Goal: Information Seeking & Learning: Learn about a topic

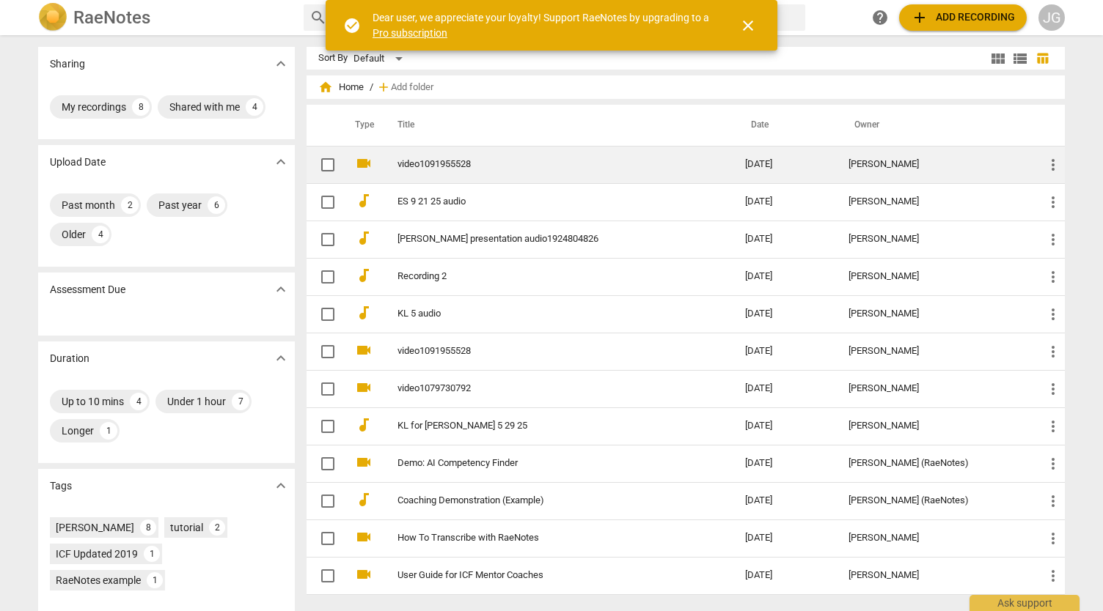
click at [409, 166] on link "video1091955528" at bounding box center [544, 164] width 295 height 11
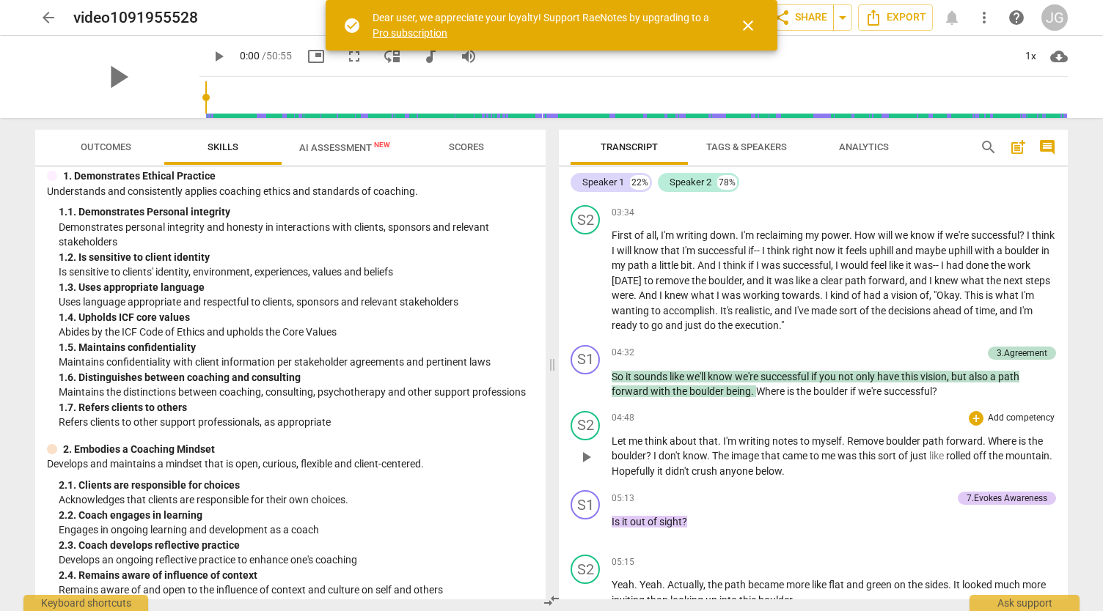
scroll to position [885, 0]
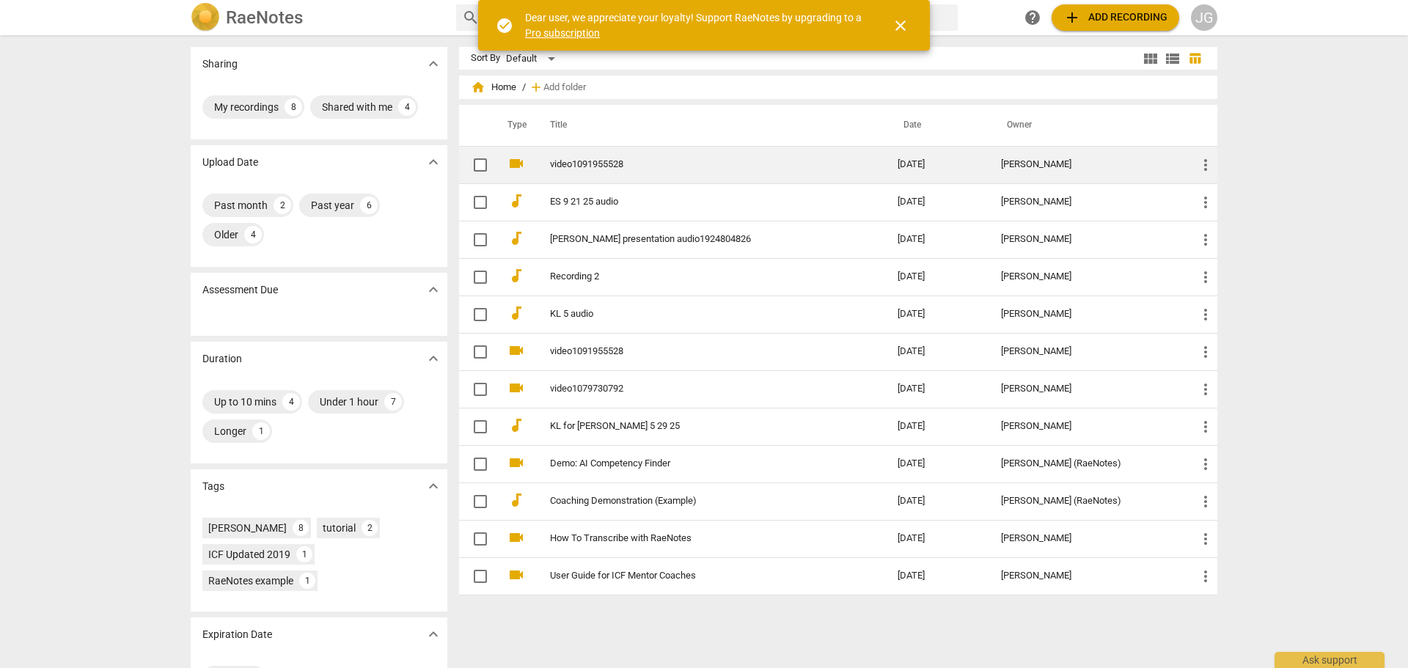
click at [607, 156] on td "video1091955528" at bounding box center [708, 164] width 353 height 37
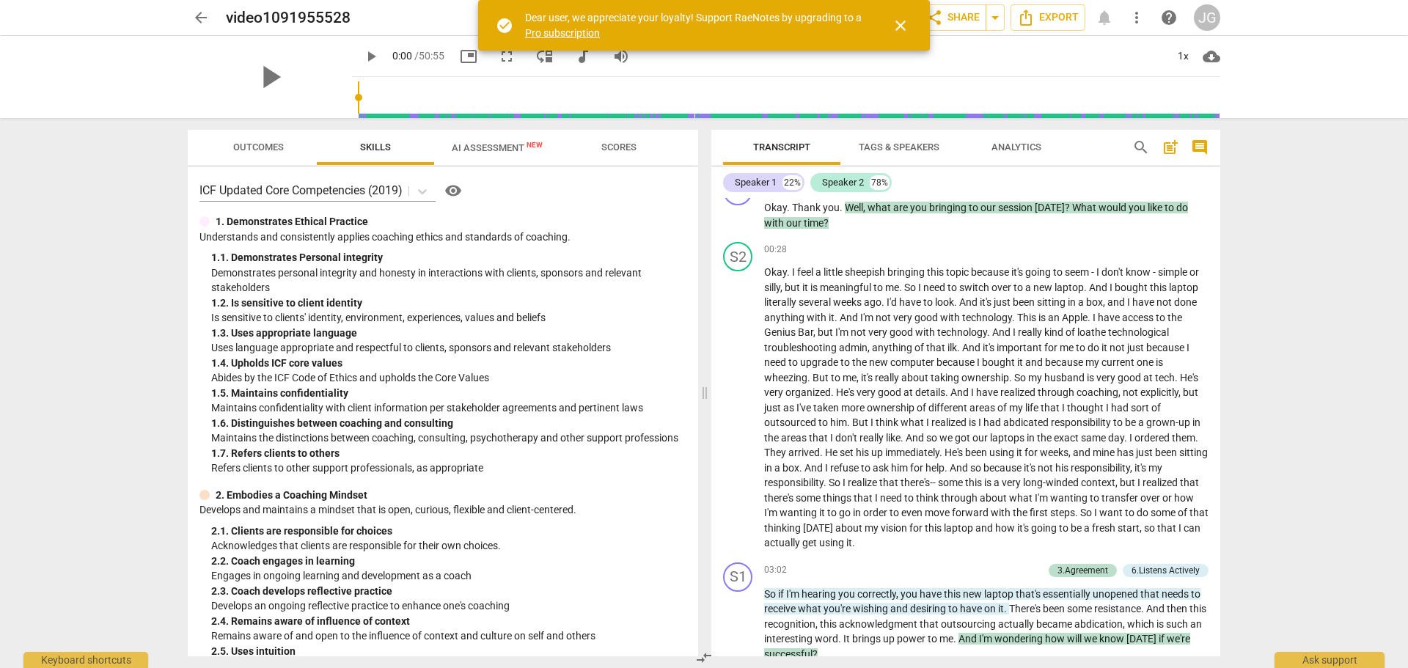
scroll to position [419, 0]
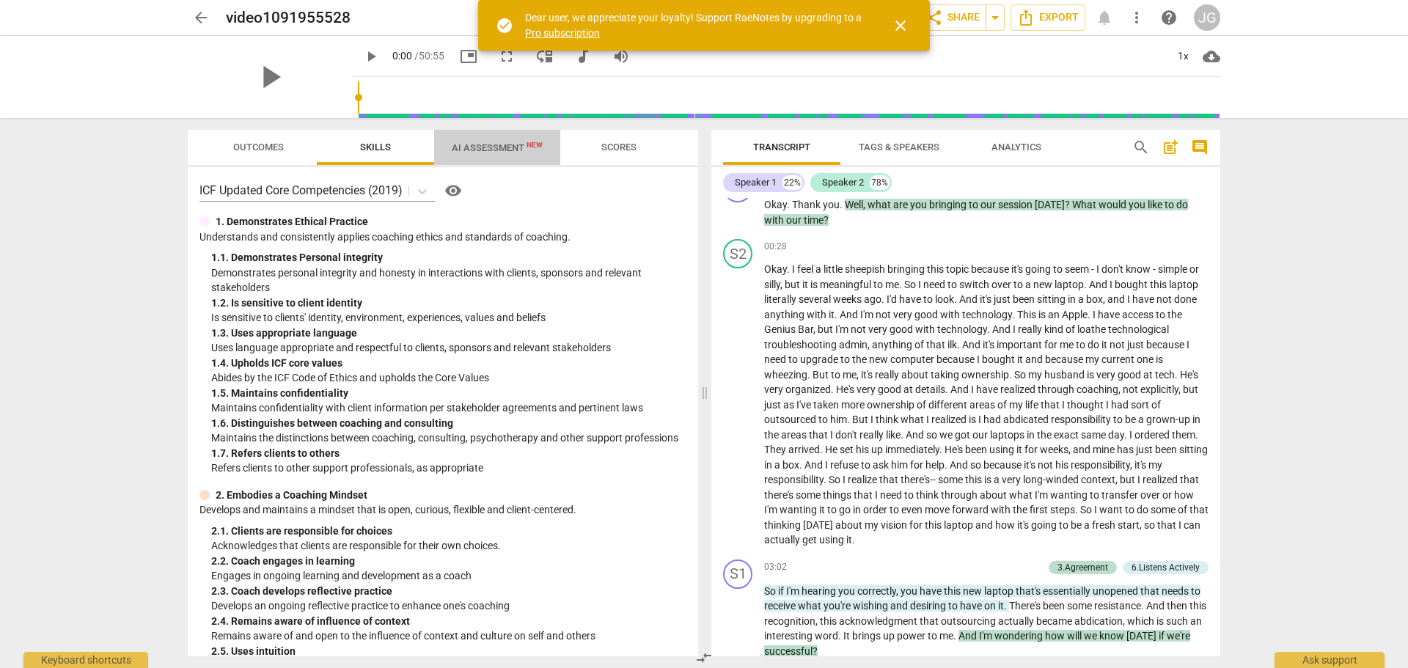
click at [517, 150] on span "AI Assessment New" at bounding box center [497, 147] width 91 height 11
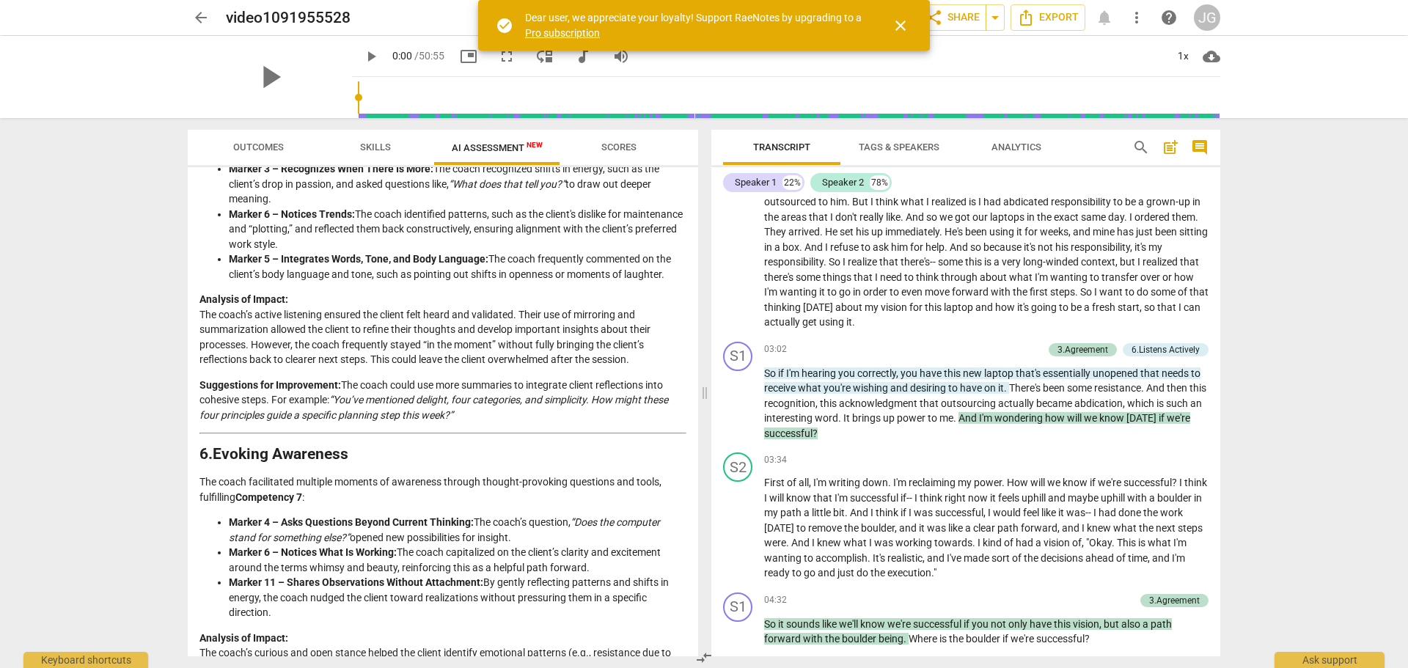
scroll to position [2301, 0]
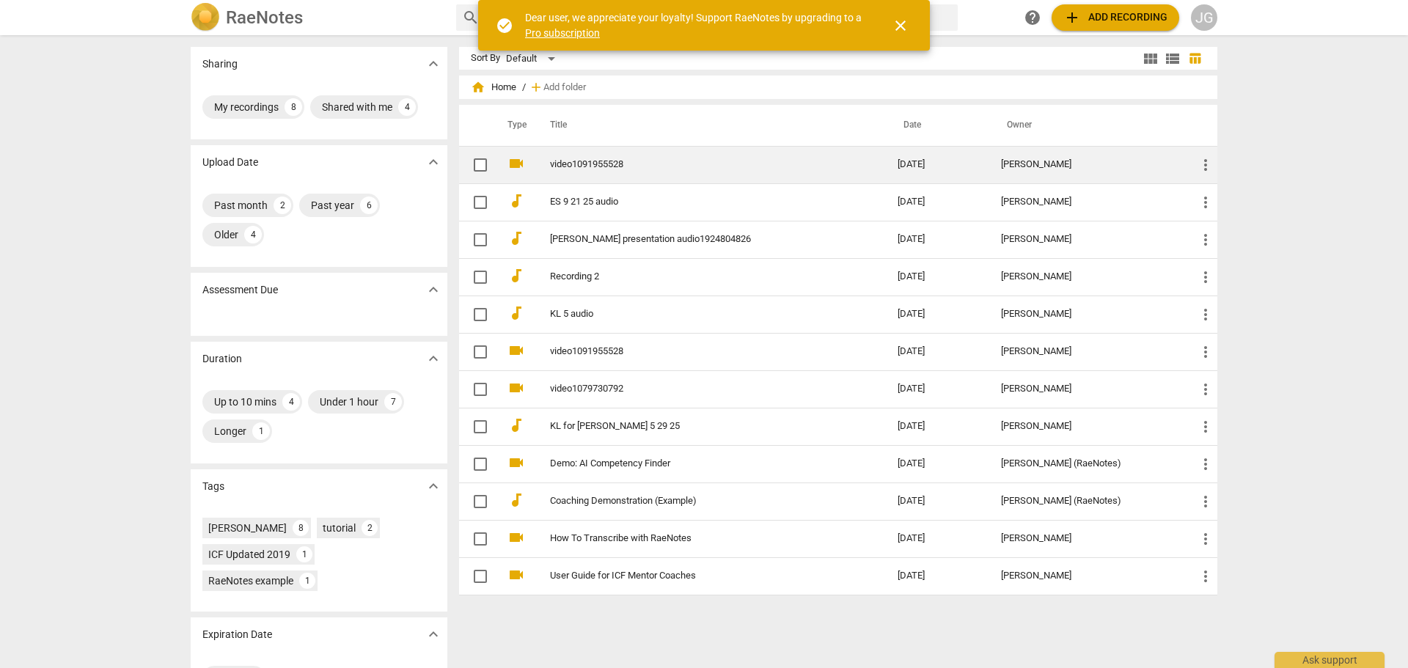
click at [618, 163] on link "video1091955528" at bounding box center [697, 164] width 295 height 11
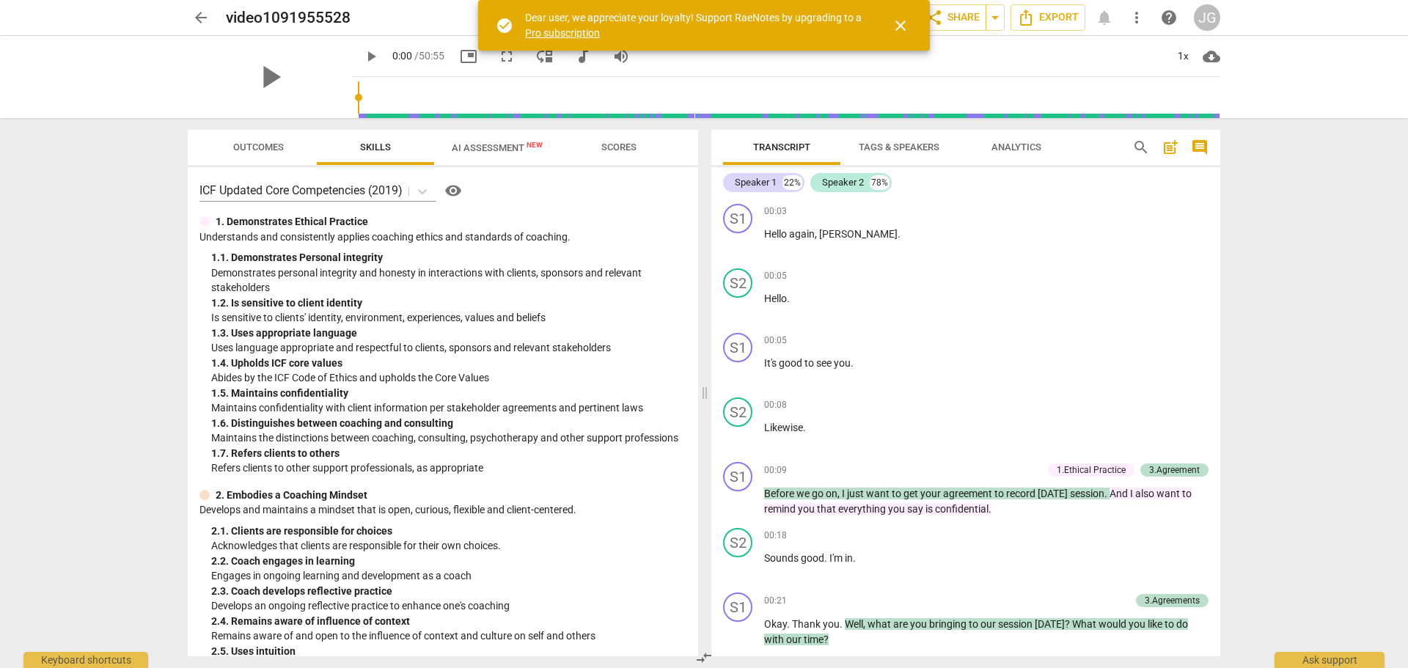
click at [1013, 141] on span "Analytics" at bounding box center [1016, 146] width 50 height 11
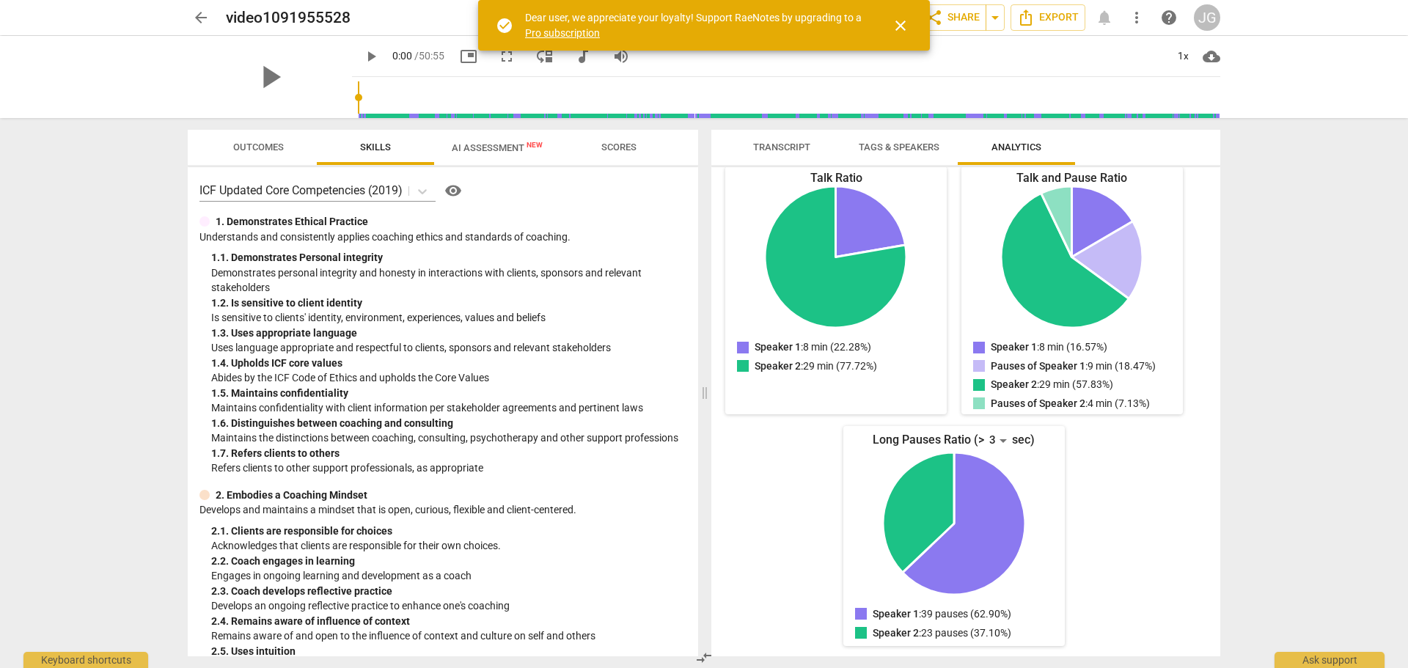
click at [630, 143] on span "Scores" at bounding box center [618, 146] width 35 height 11
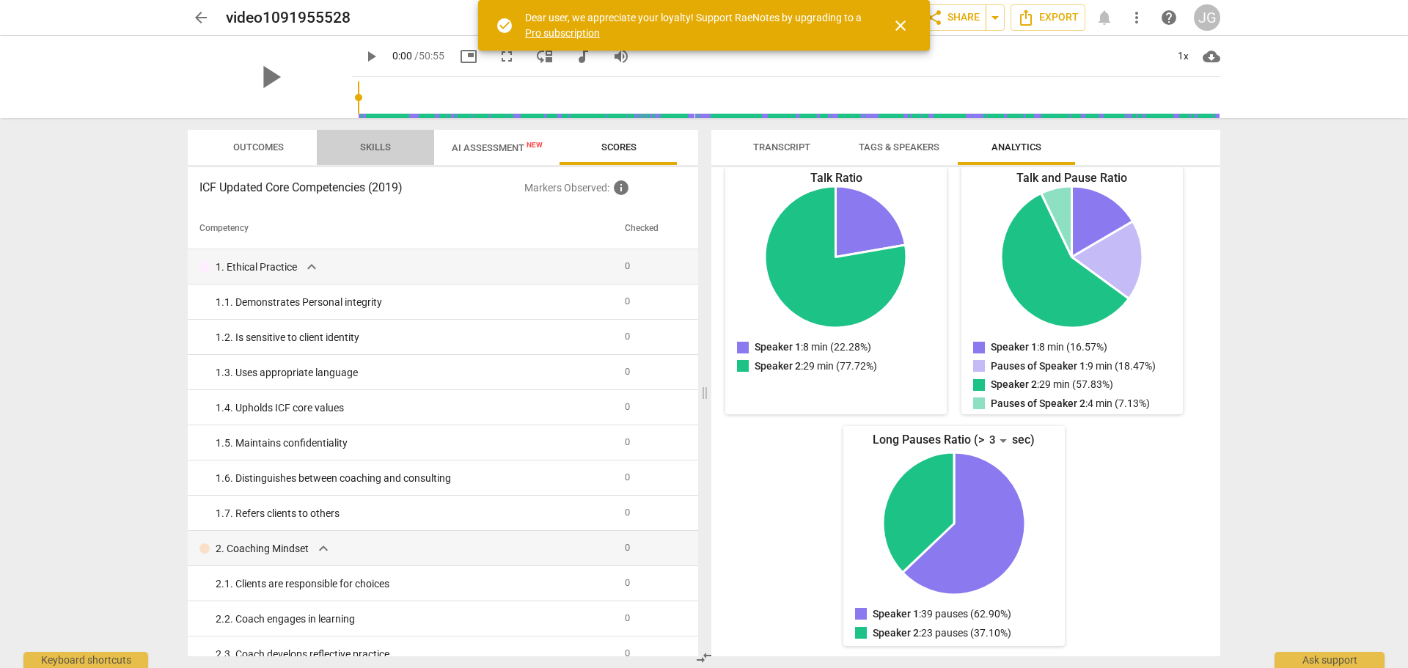
click at [372, 145] on span "Skills" at bounding box center [375, 146] width 31 height 11
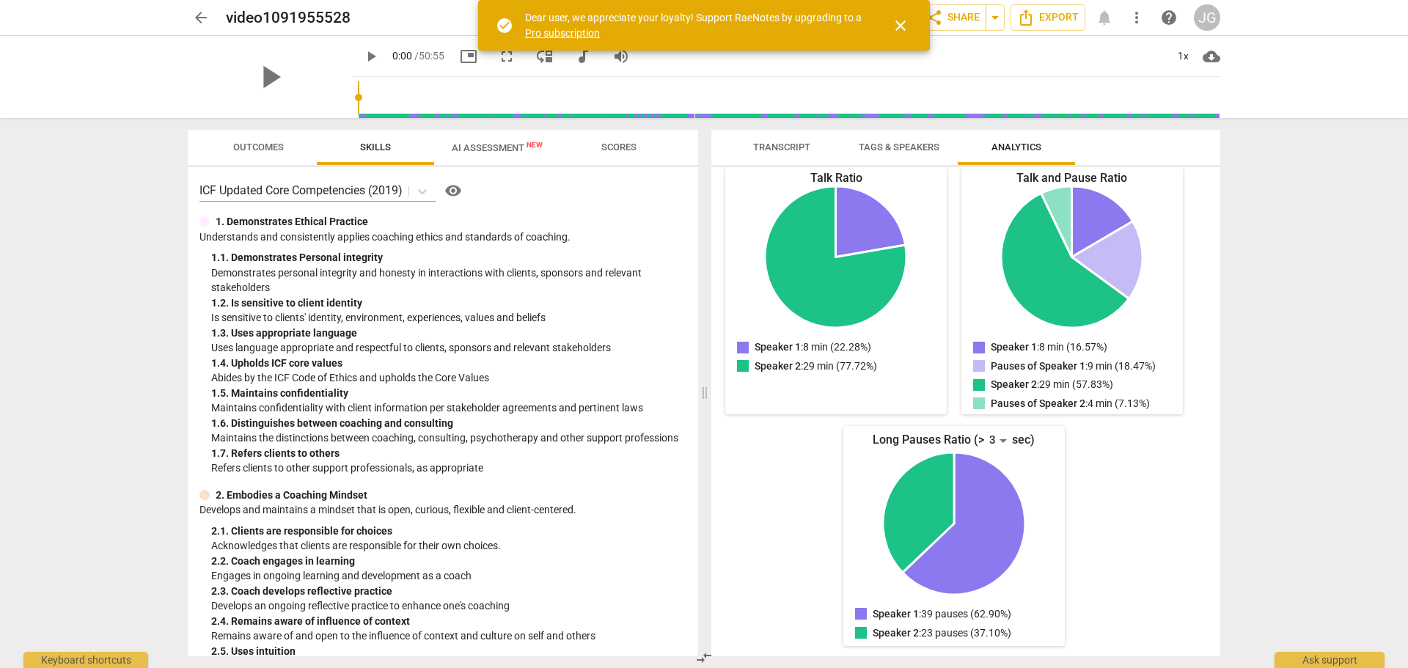
click at [482, 152] on span "AI Assessment New" at bounding box center [497, 147] width 91 height 11
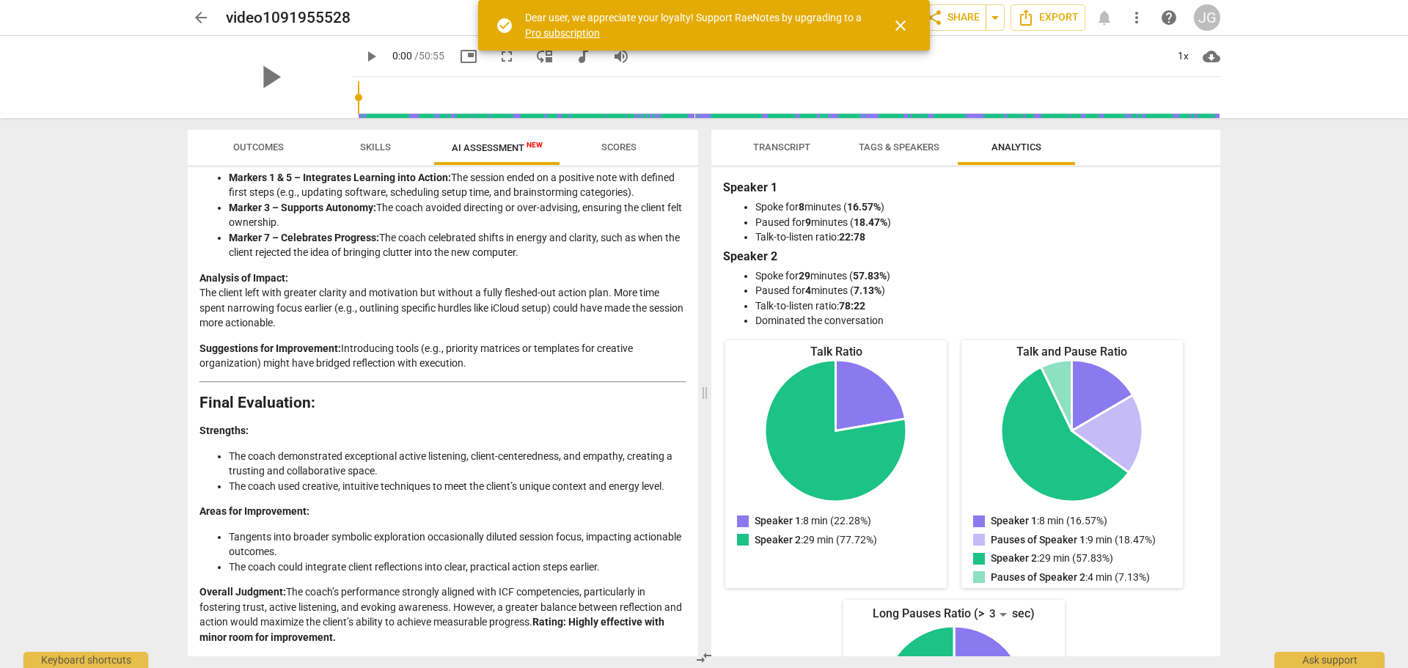
click at [898, 20] on span "close" at bounding box center [900, 26] width 18 height 18
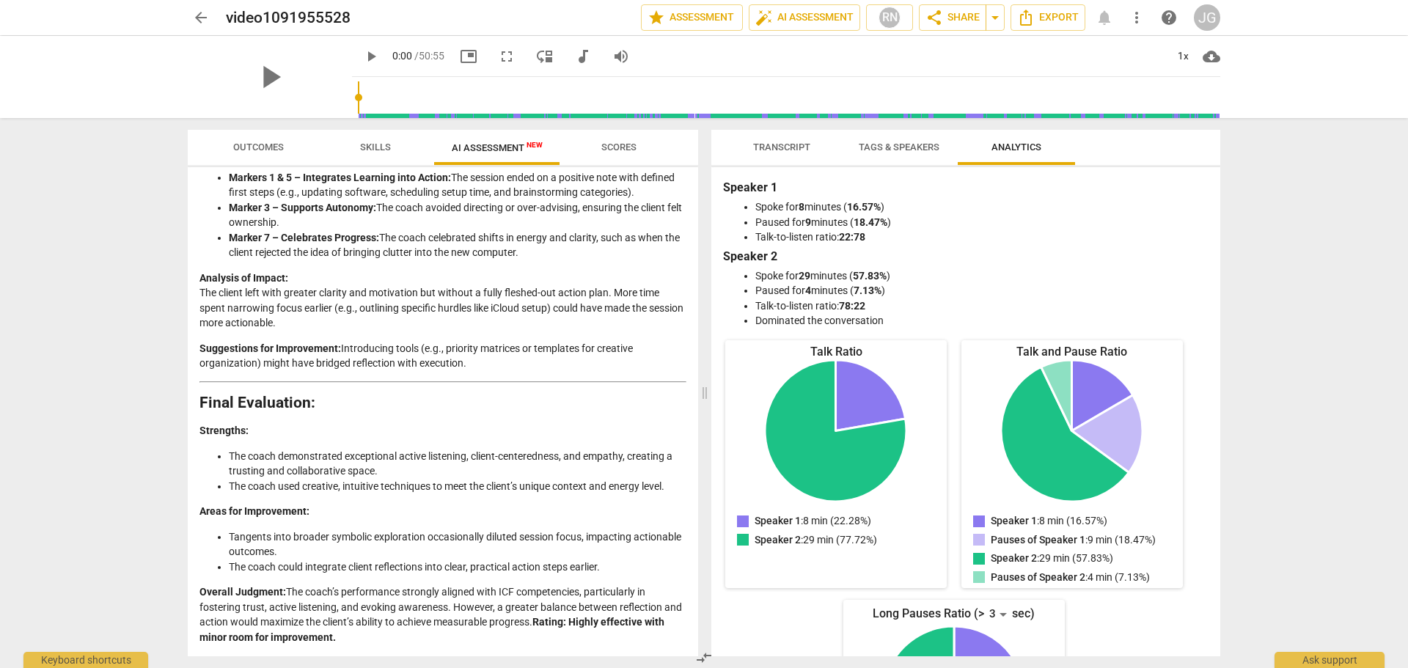
click at [1206, 15] on div "JG" at bounding box center [1207, 17] width 26 height 26
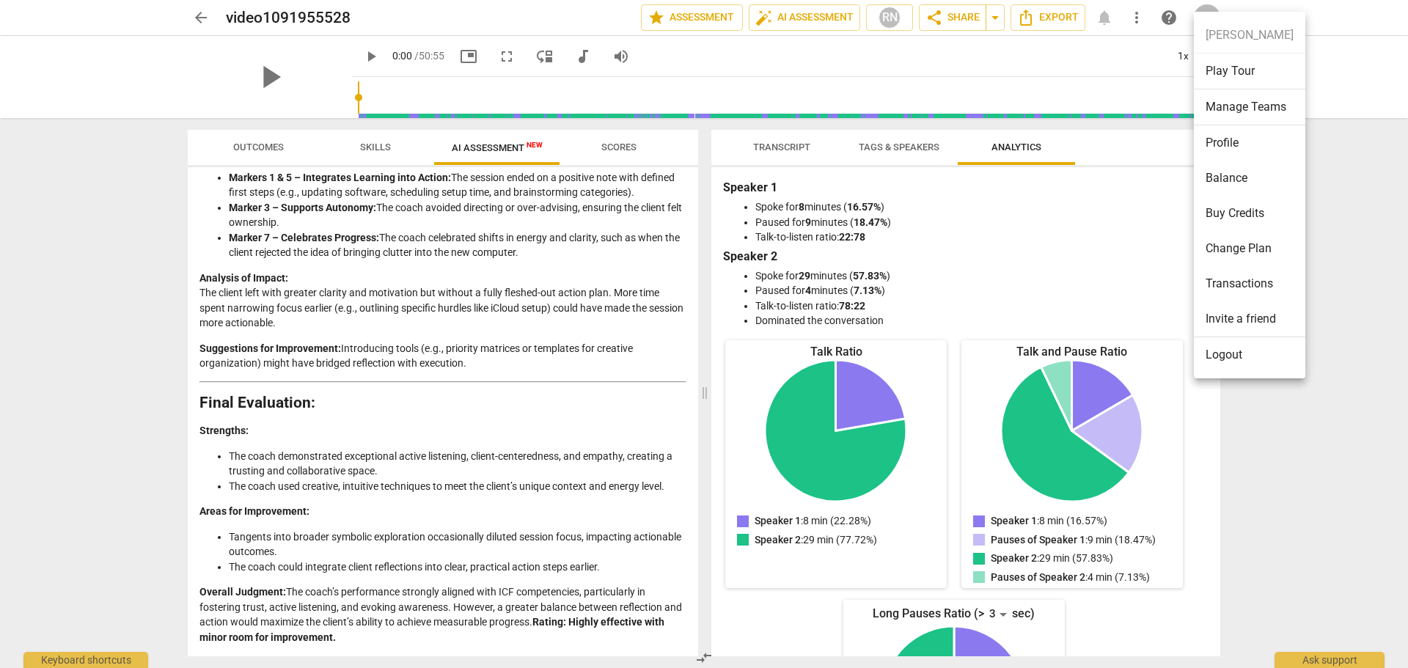
click at [207, 10] on div at bounding box center [704, 334] width 1408 height 668
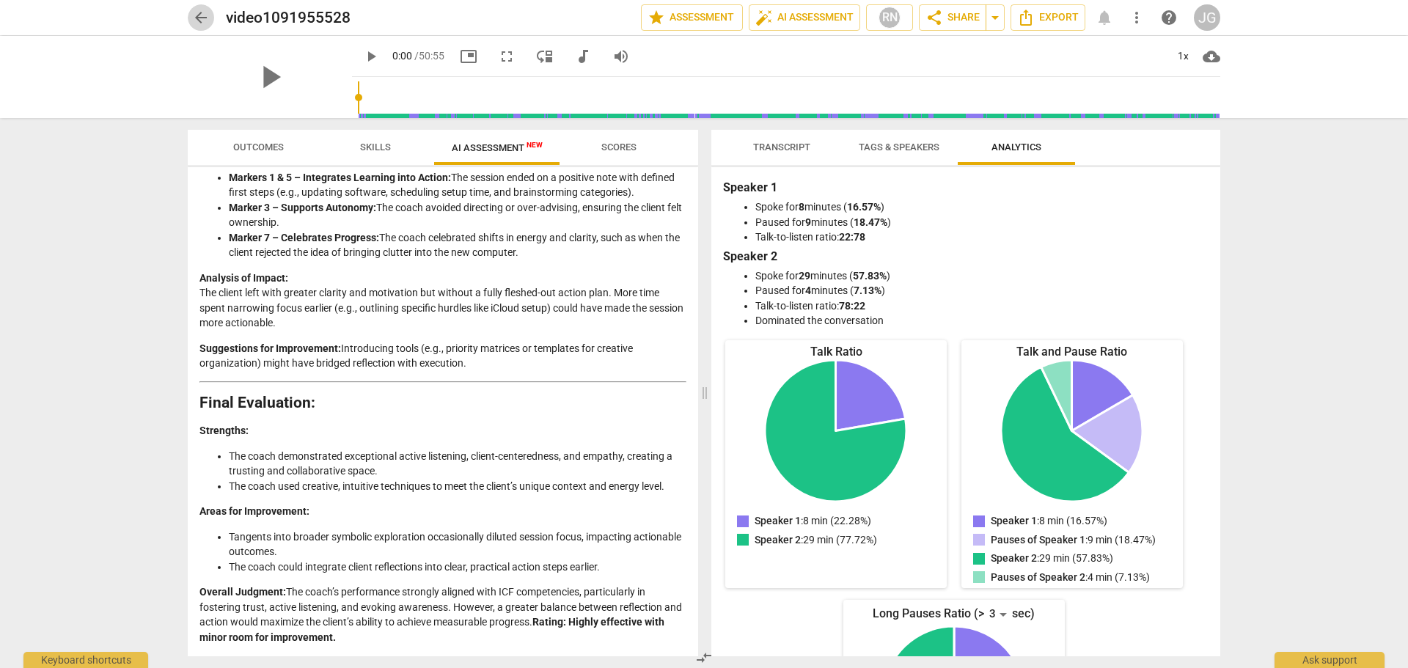
click at [202, 18] on span "arrow_back" at bounding box center [201, 18] width 18 height 18
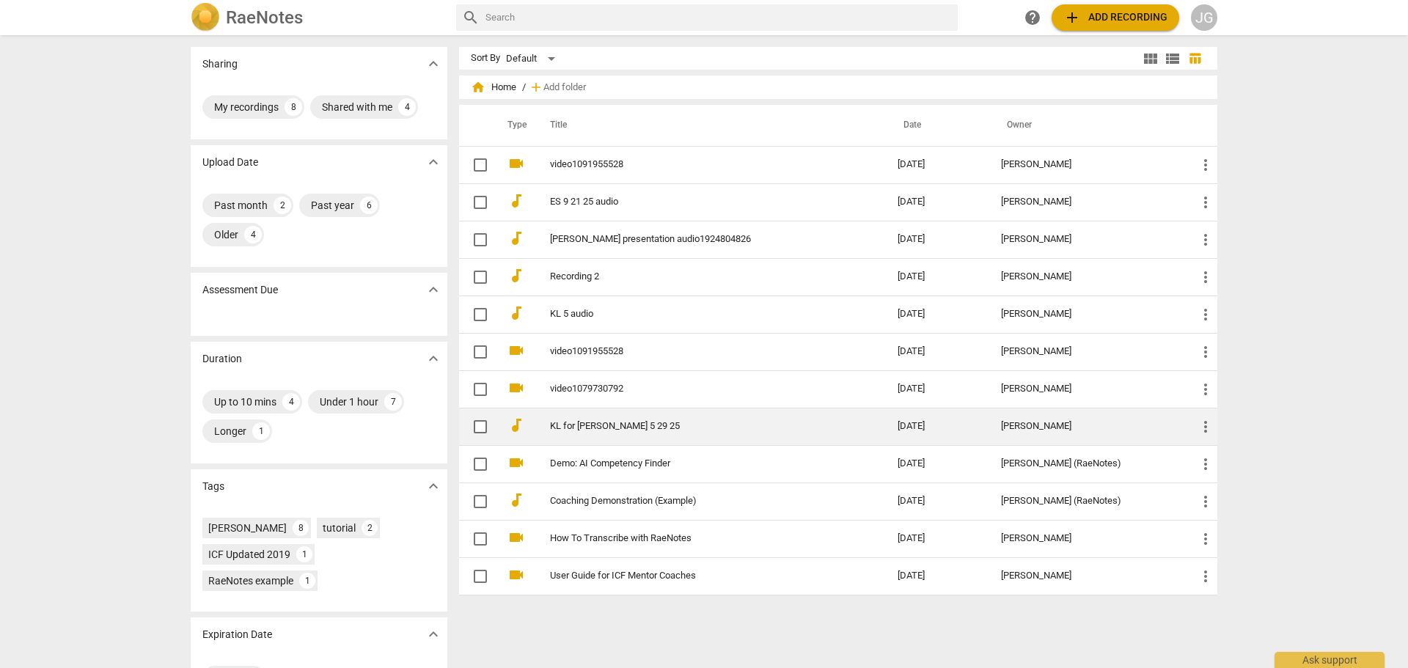
click at [581, 427] on link "KL for [PERSON_NAME] 5 29 25" at bounding box center [697, 426] width 295 height 11
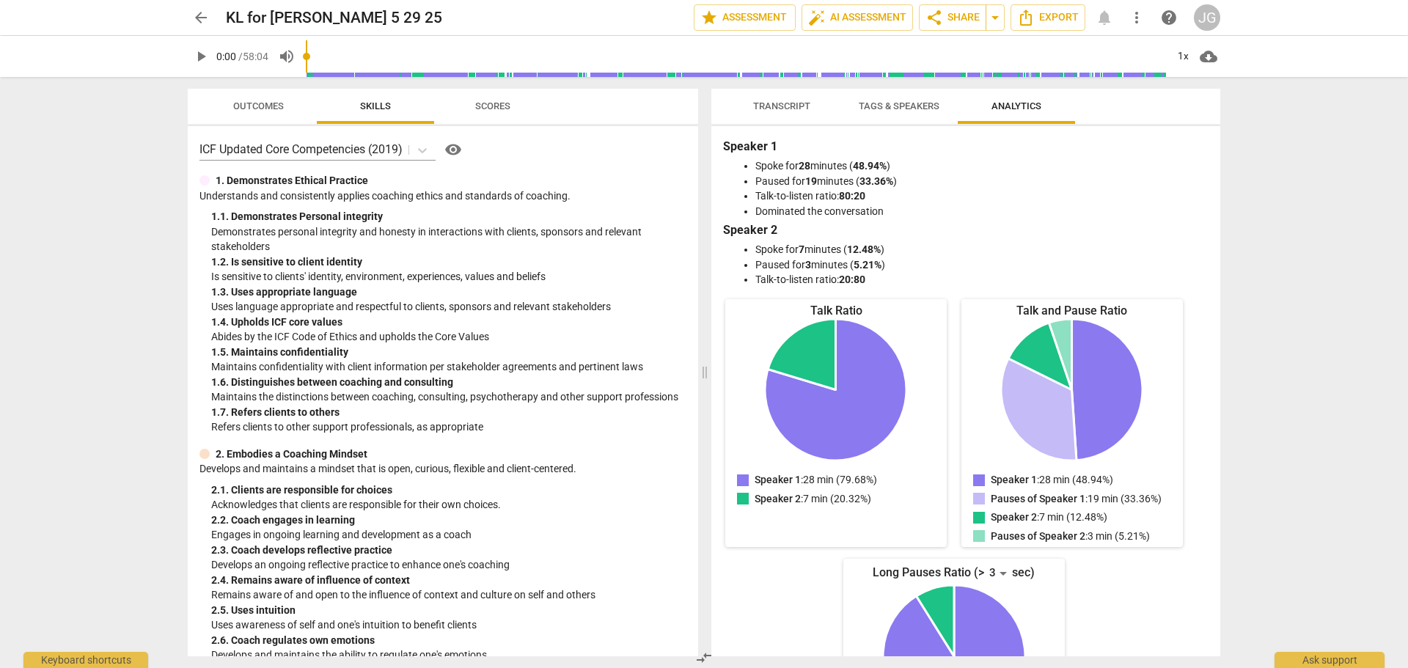
click at [792, 103] on span "Transcript" at bounding box center [781, 105] width 57 height 11
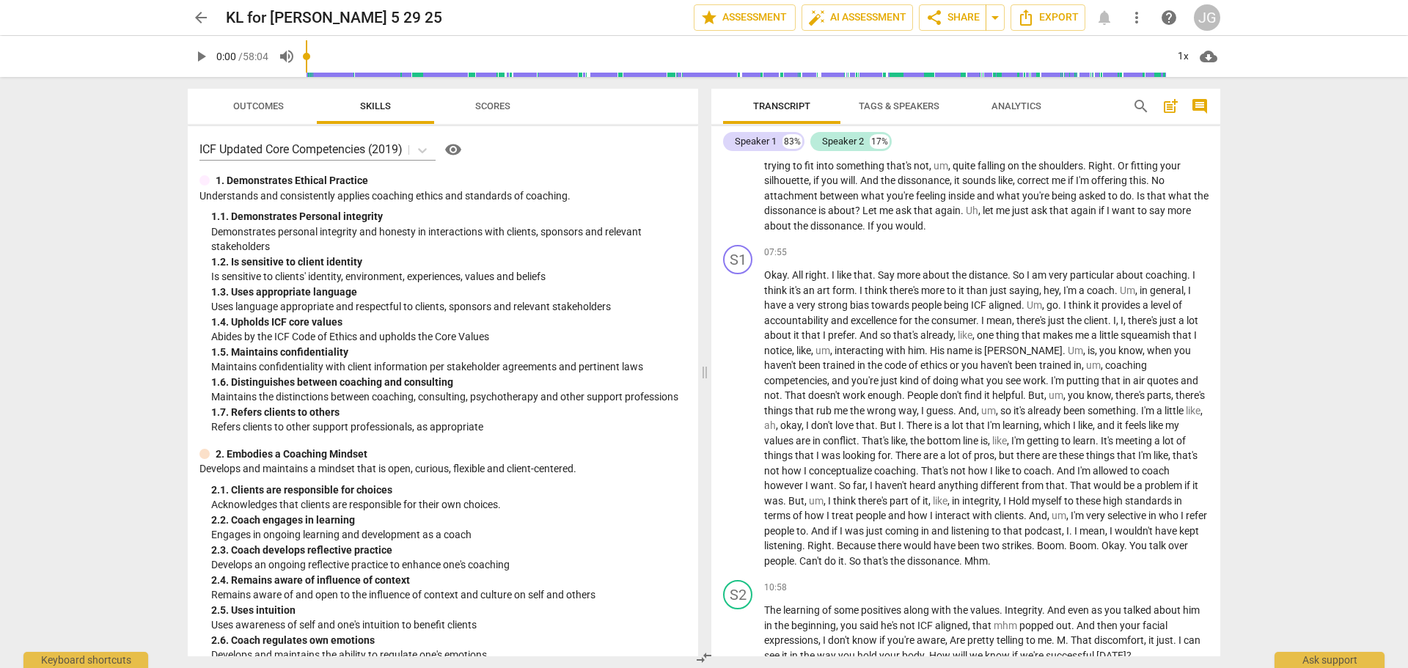
scroll to position [1483, 0]
click at [201, 22] on span "arrow_back" at bounding box center [201, 18] width 18 height 18
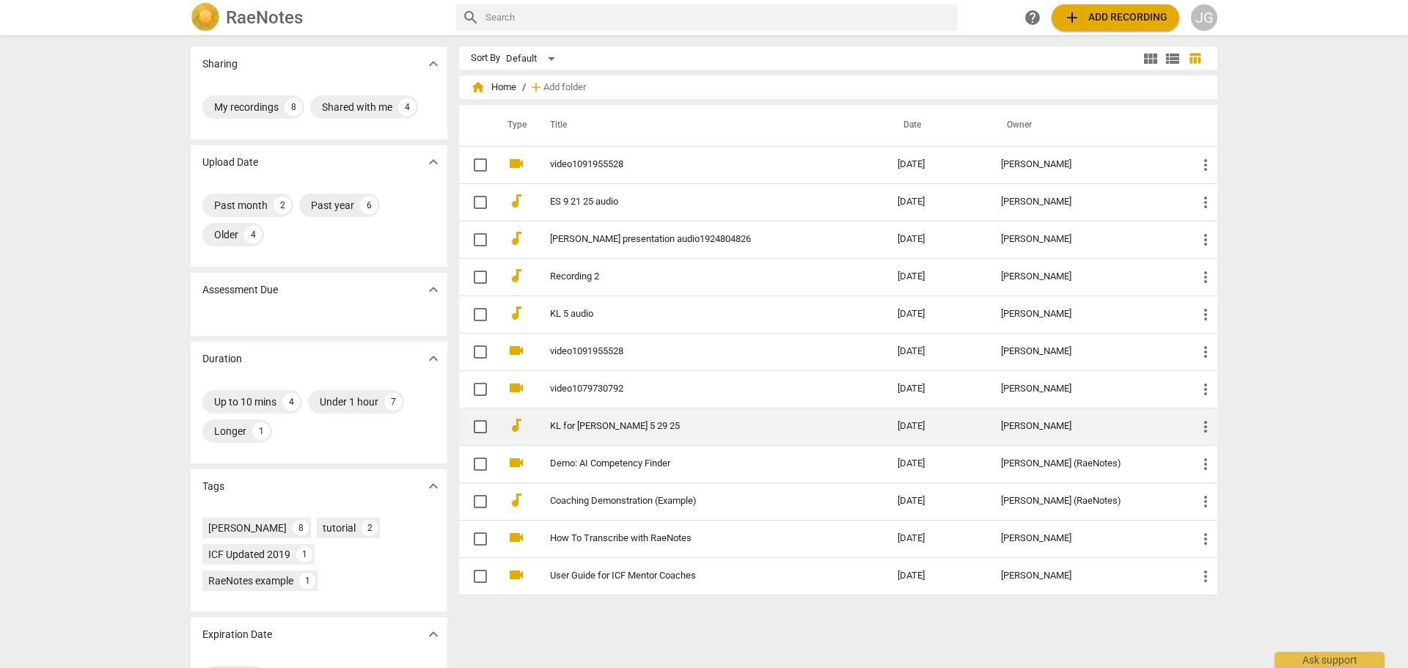
click at [625, 430] on link "KL for [PERSON_NAME] 5 29 25" at bounding box center [697, 426] width 295 height 11
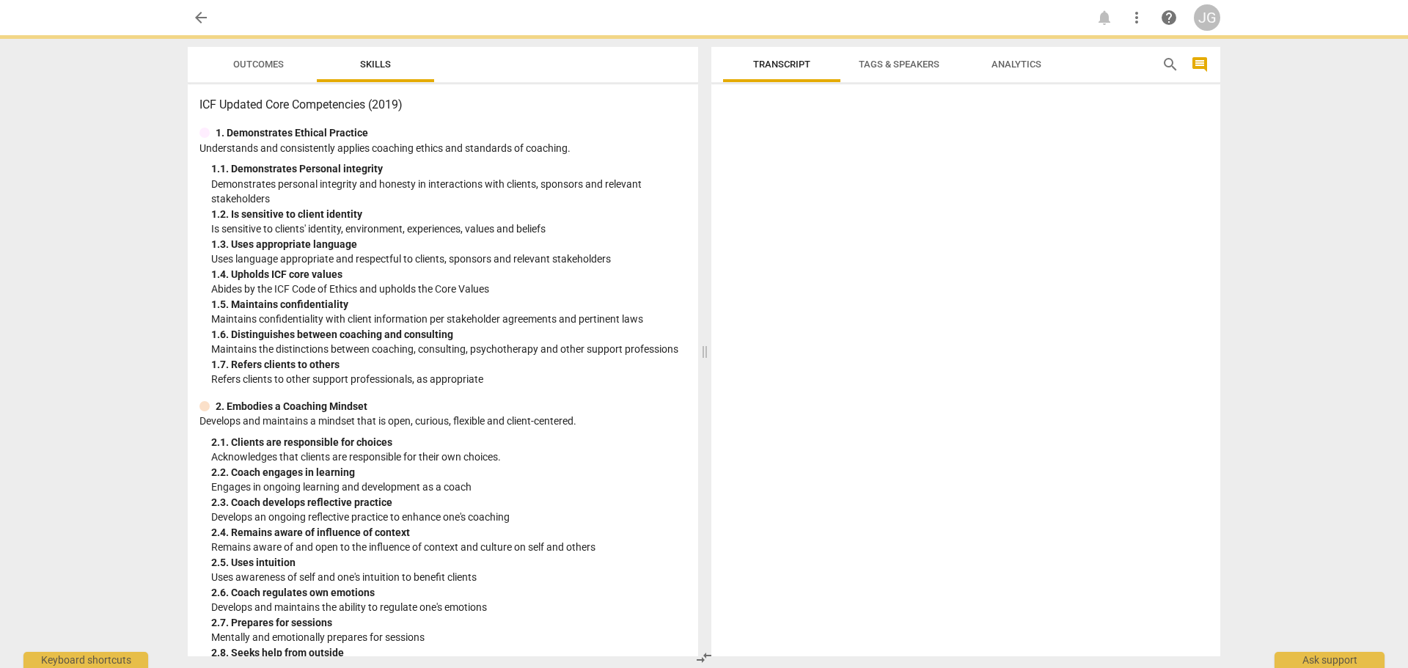
click at [625, 430] on div "2. Embodies a Coaching Mindset Develops and maintains a mindset that is open, c…" at bounding box center [442, 537] width 487 height 276
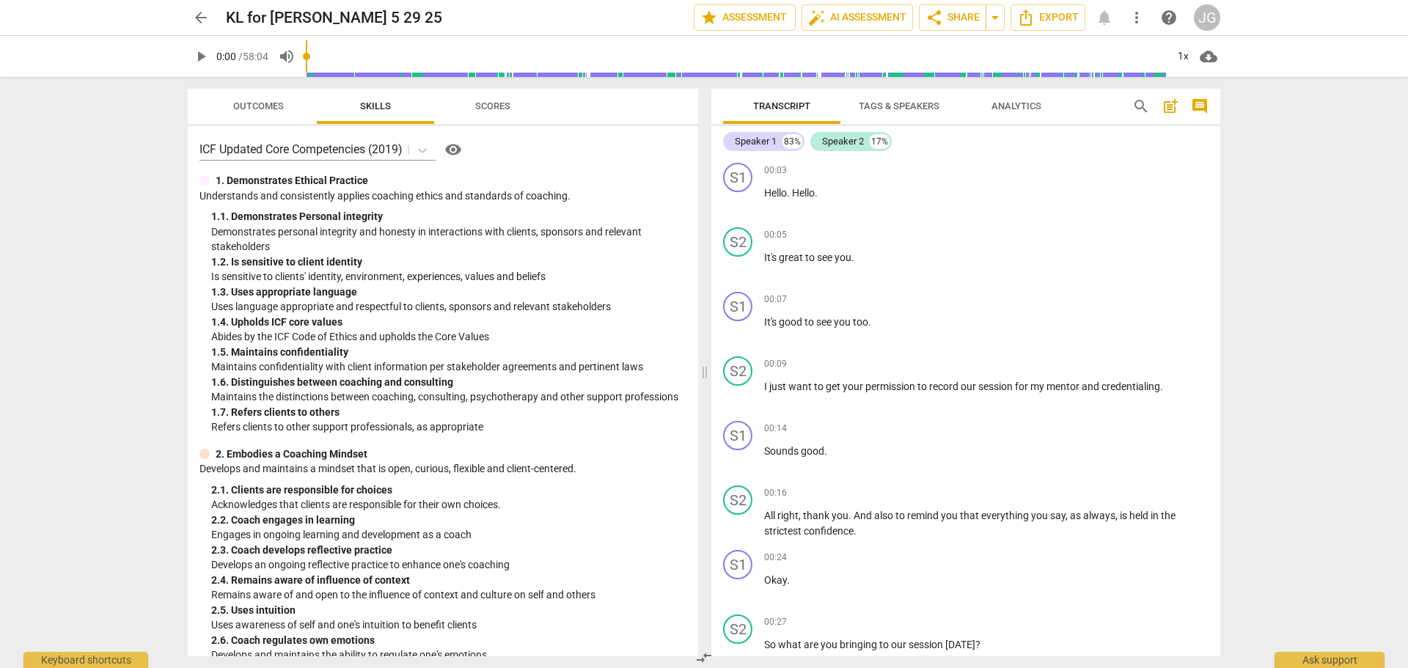
click at [199, 18] on span "arrow_back" at bounding box center [201, 18] width 18 height 18
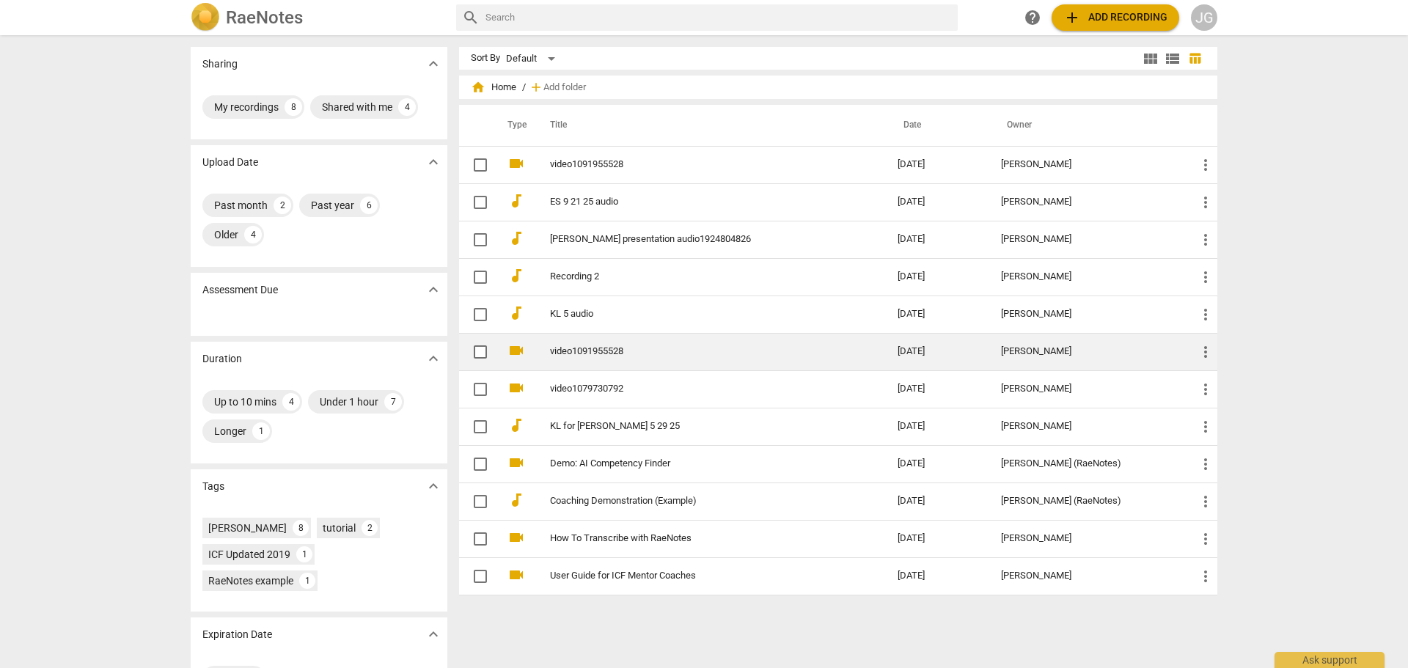
click at [602, 348] on link "video1091955528" at bounding box center [697, 351] width 295 height 11
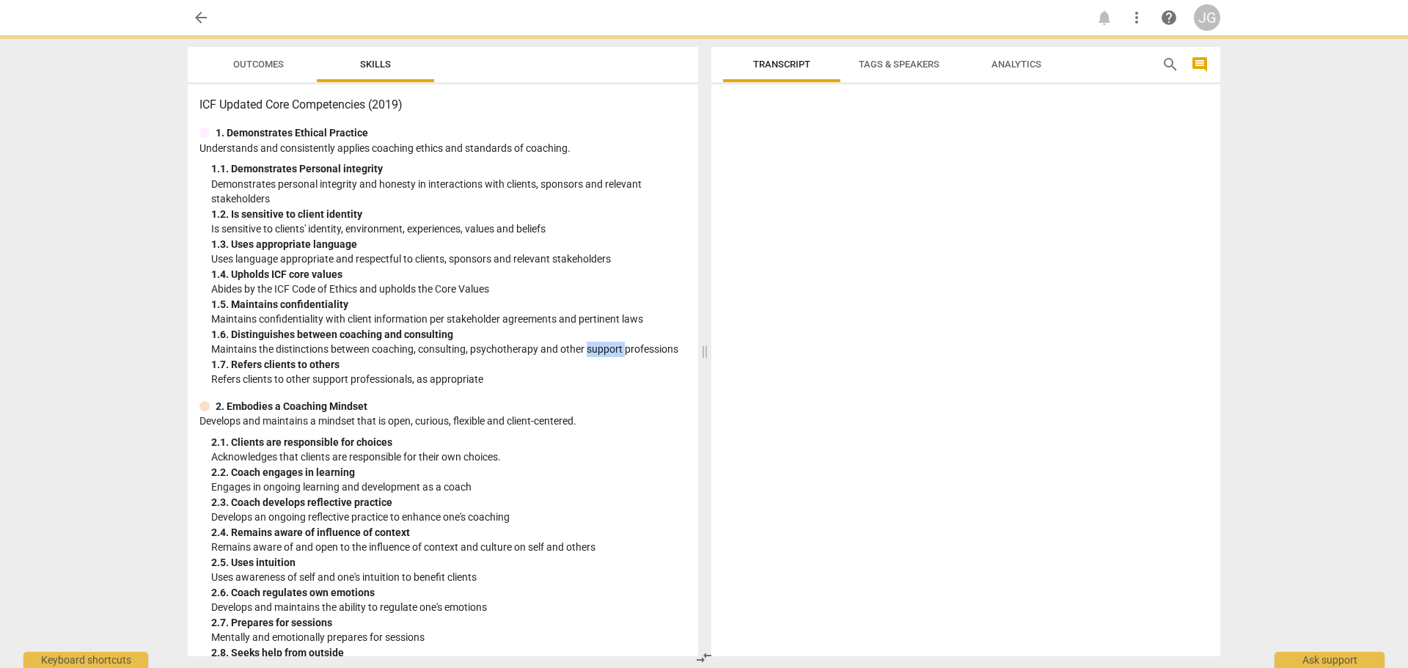
click at [602, 348] on p "Maintains the distinctions between coaching, consulting, psychotherapy and othe…" at bounding box center [448, 349] width 475 height 15
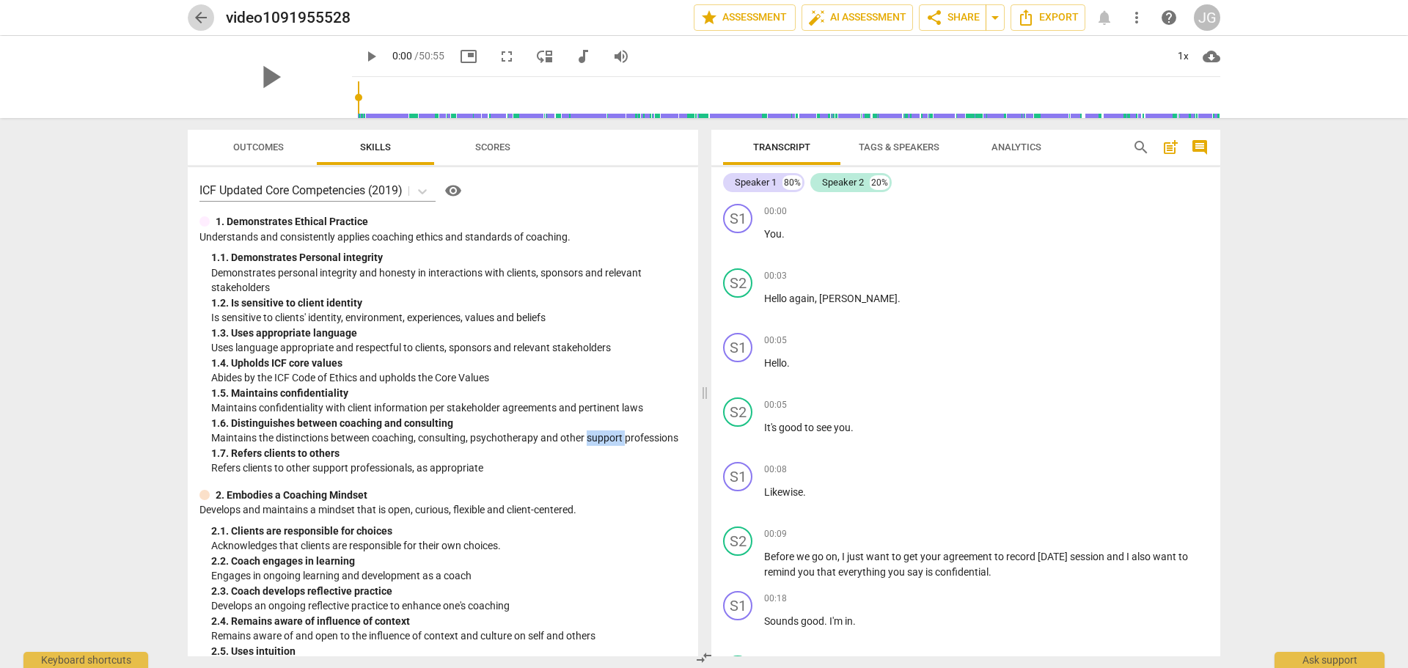
click at [199, 12] on span "arrow_back" at bounding box center [201, 18] width 18 height 18
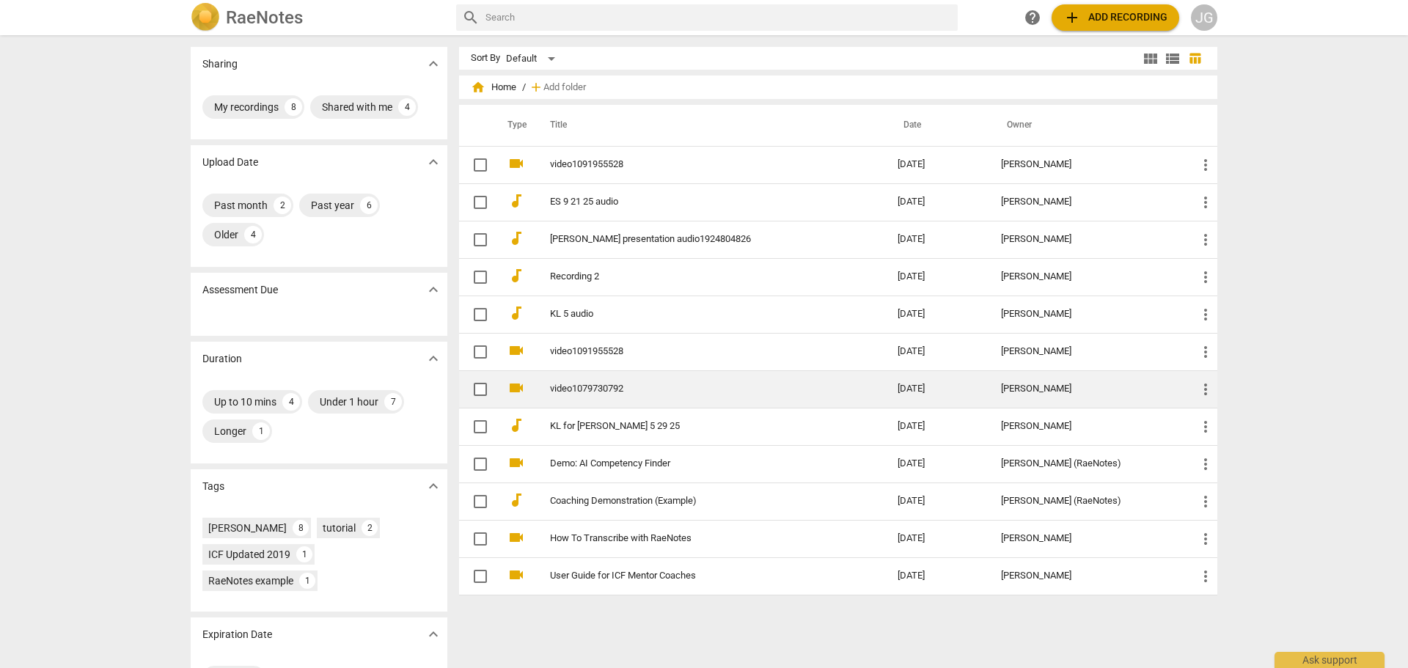
click at [619, 390] on link "video1079730792" at bounding box center [697, 388] width 295 height 11
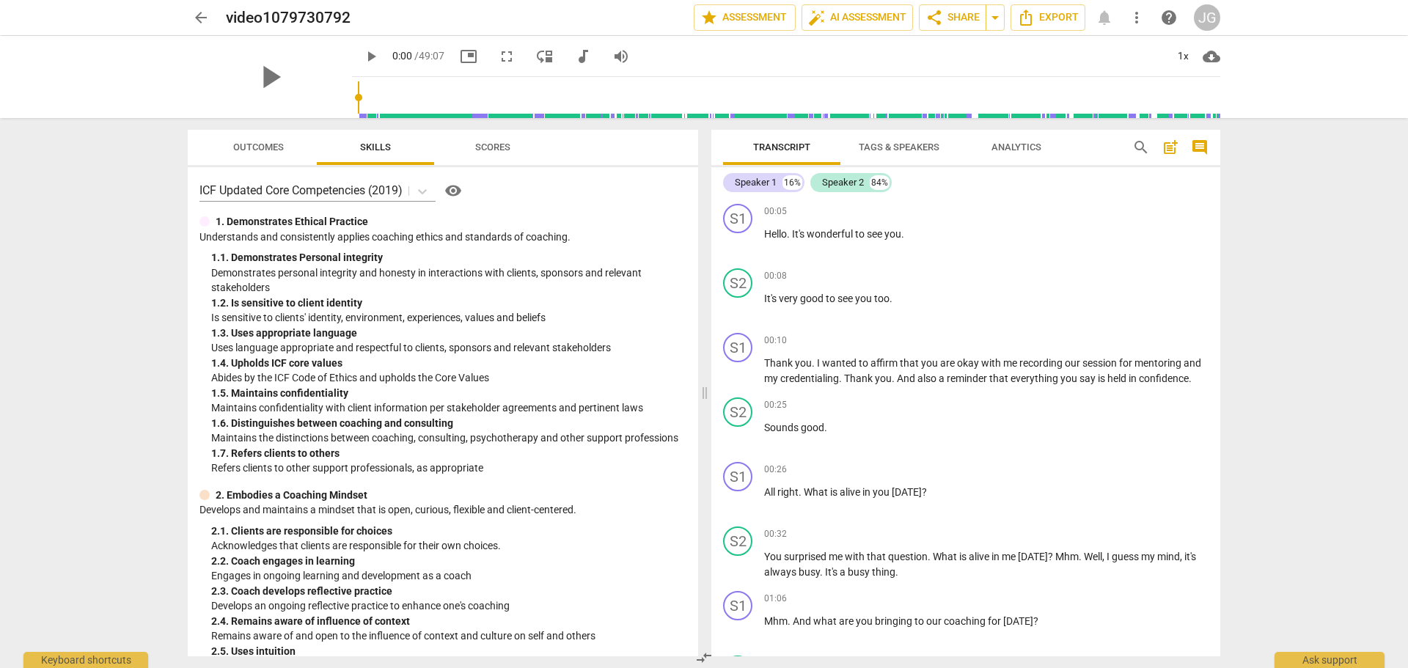
click at [1027, 145] on span "Analytics" at bounding box center [1016, 146] width 50 height 11
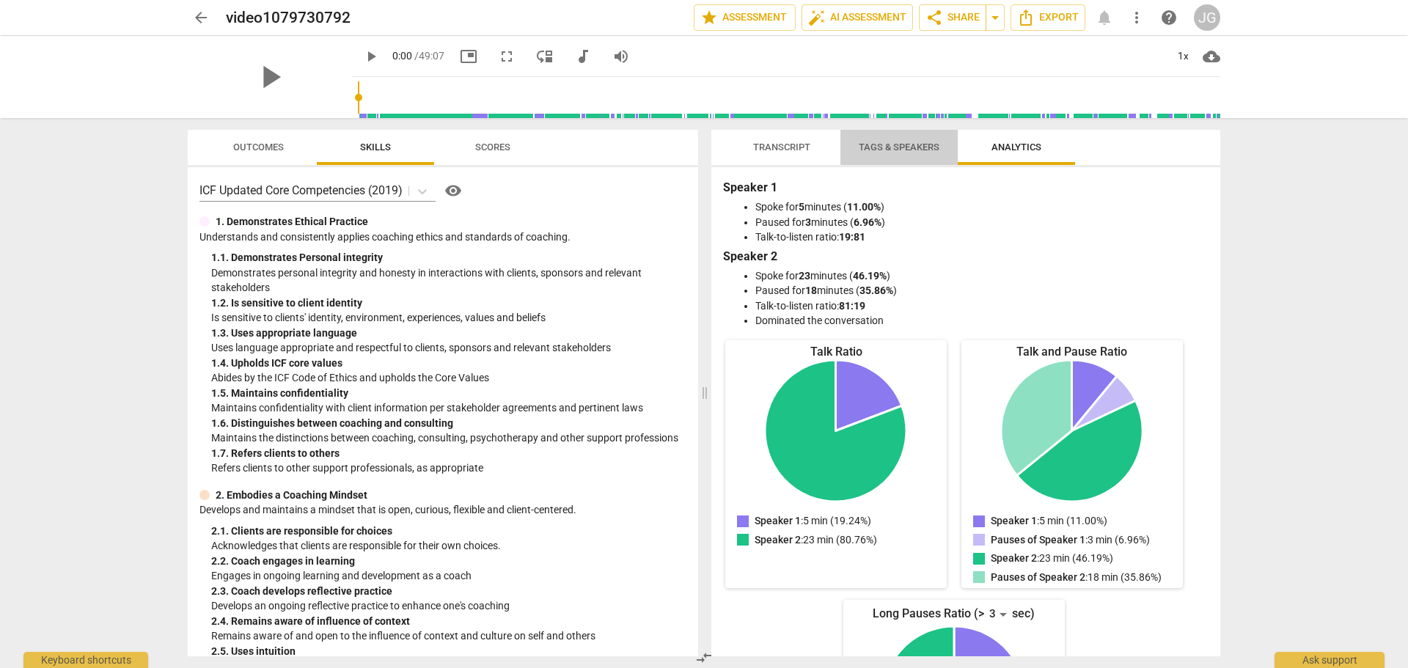
click at [881, 139] on span "Tags & Speakers" at bounding box center [899, 148] width 116 height 20
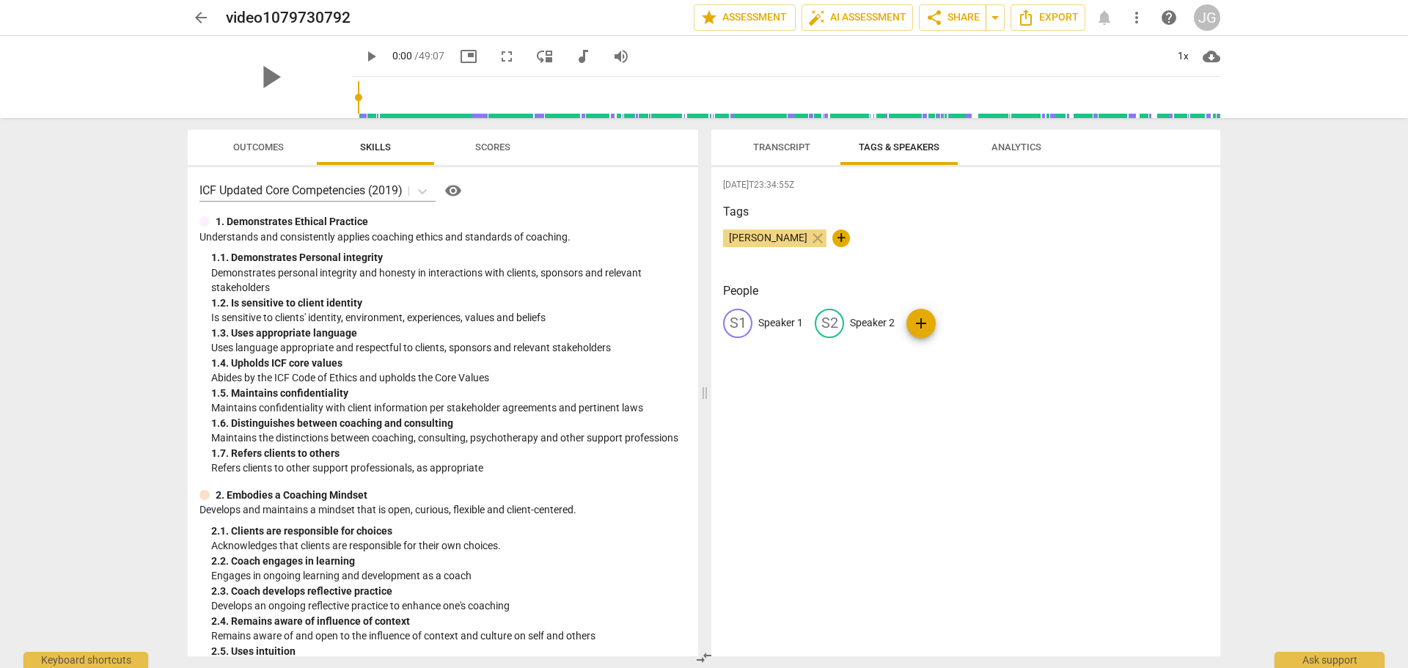
click at [780, 145] on span "Transcript" at bounding box center [781, 146] width 57 height 11
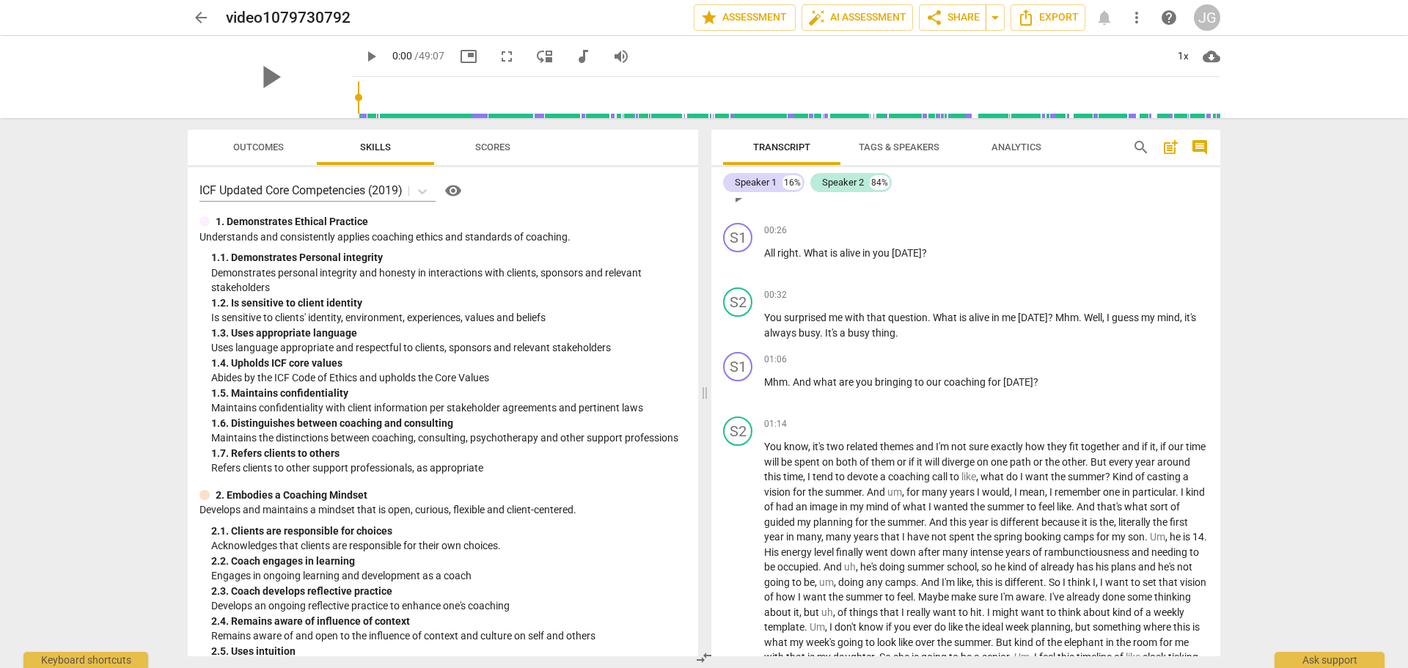
scroll to position [240, 0]
